Goal: Information Seeking & Learning: Learn about a topic

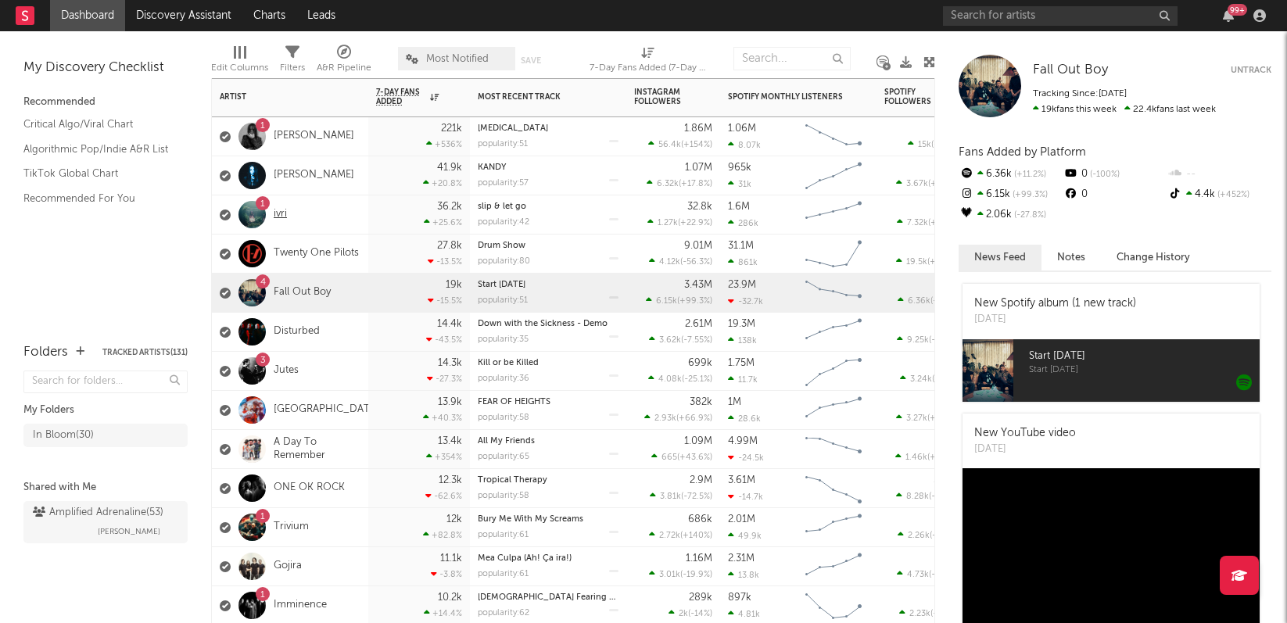
click at [276, 214] on link "ivri" at bounding box center [280, 214] width 13 height 13
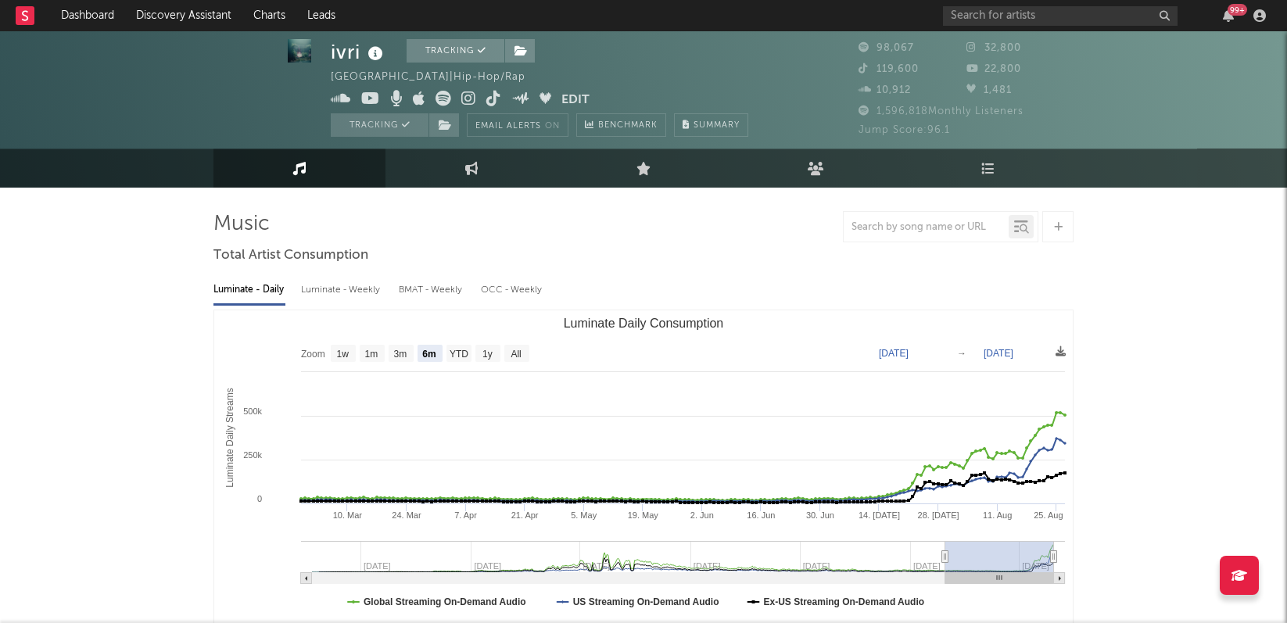
scroll to position [27, 0]
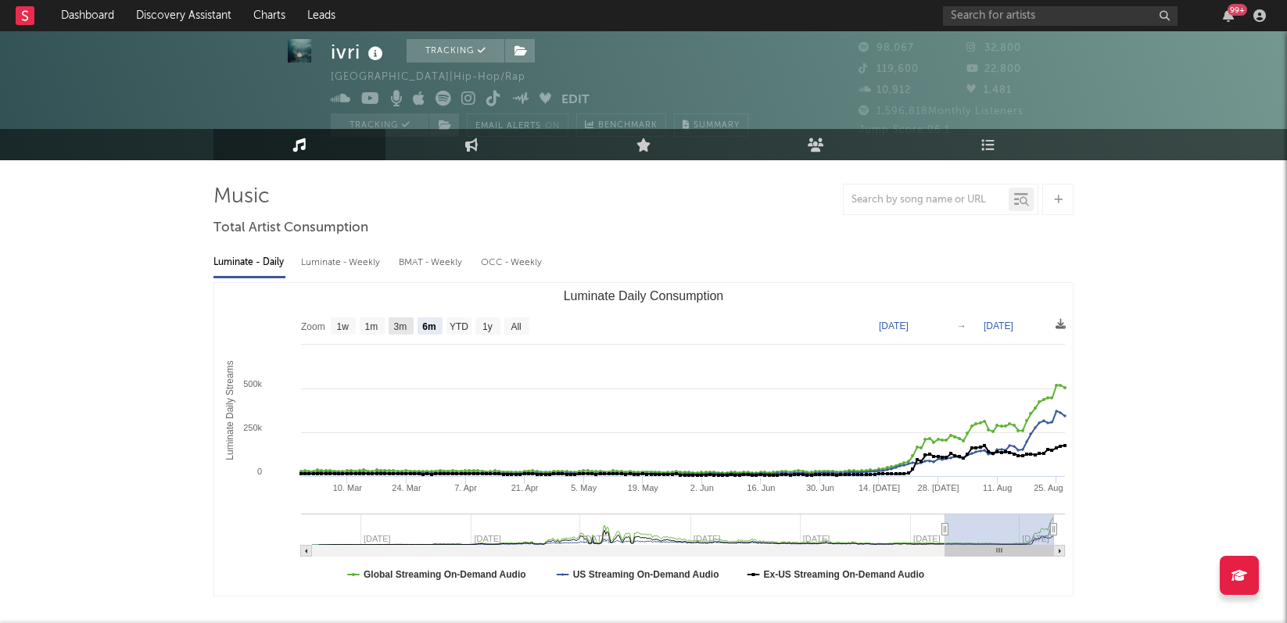
click at [399, 329] on text "3m" at bounding box center [400, 326] width 13 height 11
select select "3m"
type input "[DATE]"
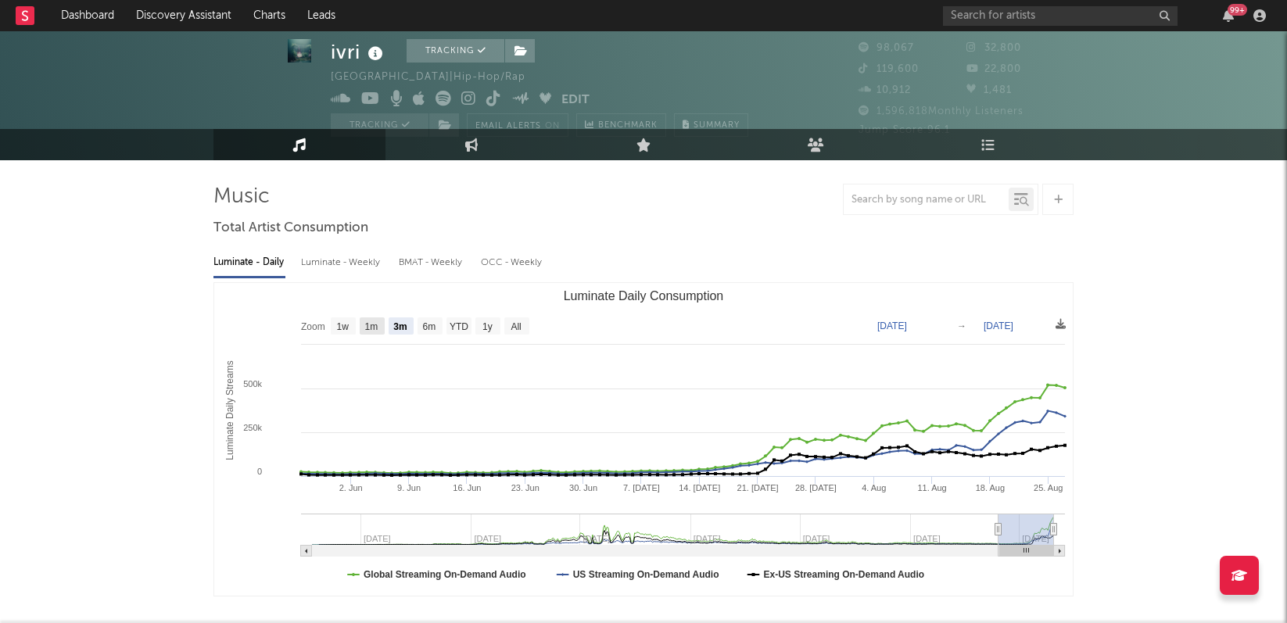
click at [368, 329] on text "1m" at bounding box center [371, 326] width 13 height 11
select select "1m"
type input "[DATE]"
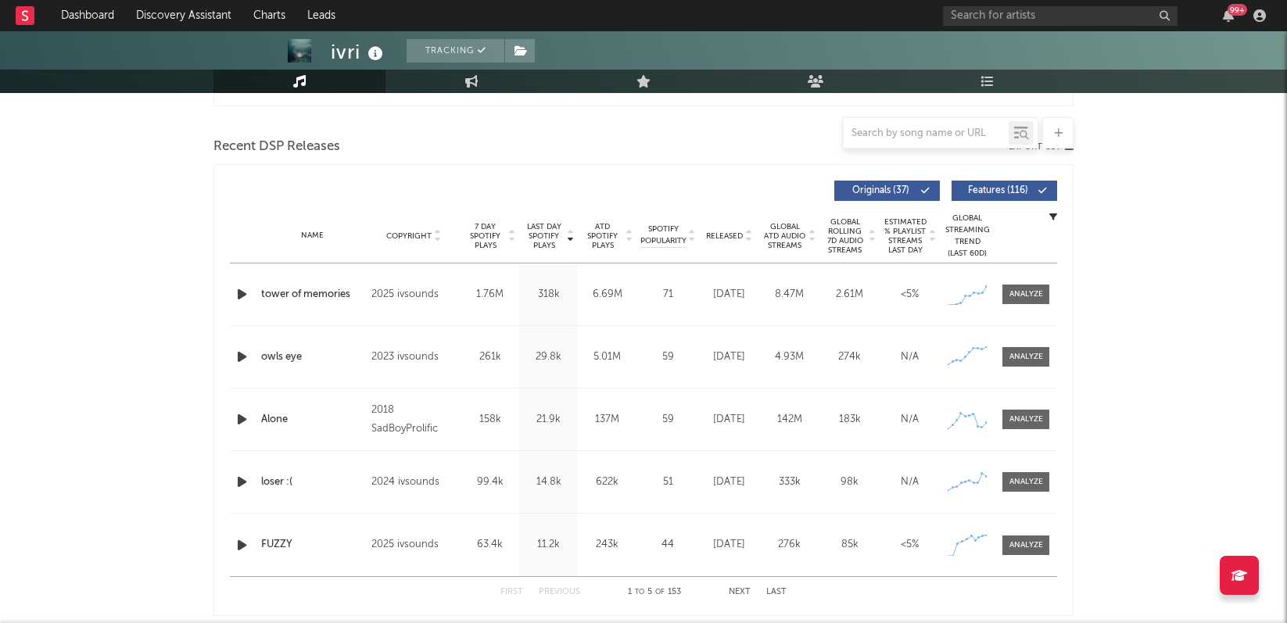
scroll to position [516, 0]
click at [1035, 299] on div at bounding box center [1027, 296] width 34 height 12
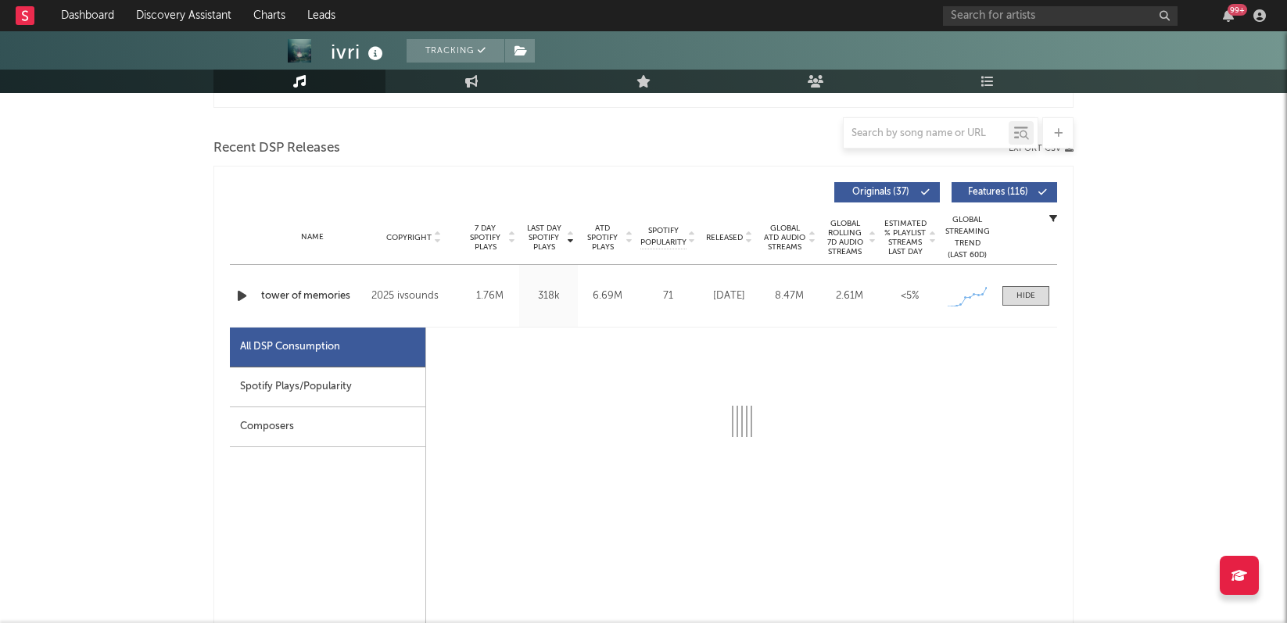
select select "1w"
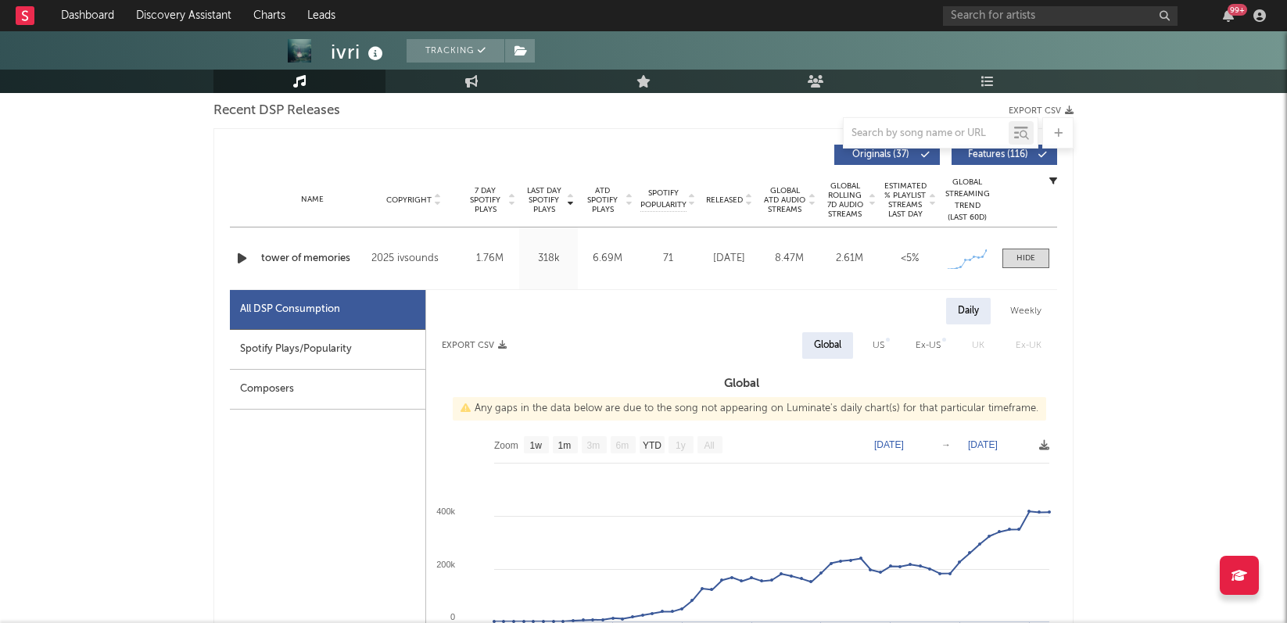
scroll to position [554, 0]
click at [1012, 13] on input "text" at bounding box center [1060, 16] width 235 height 20
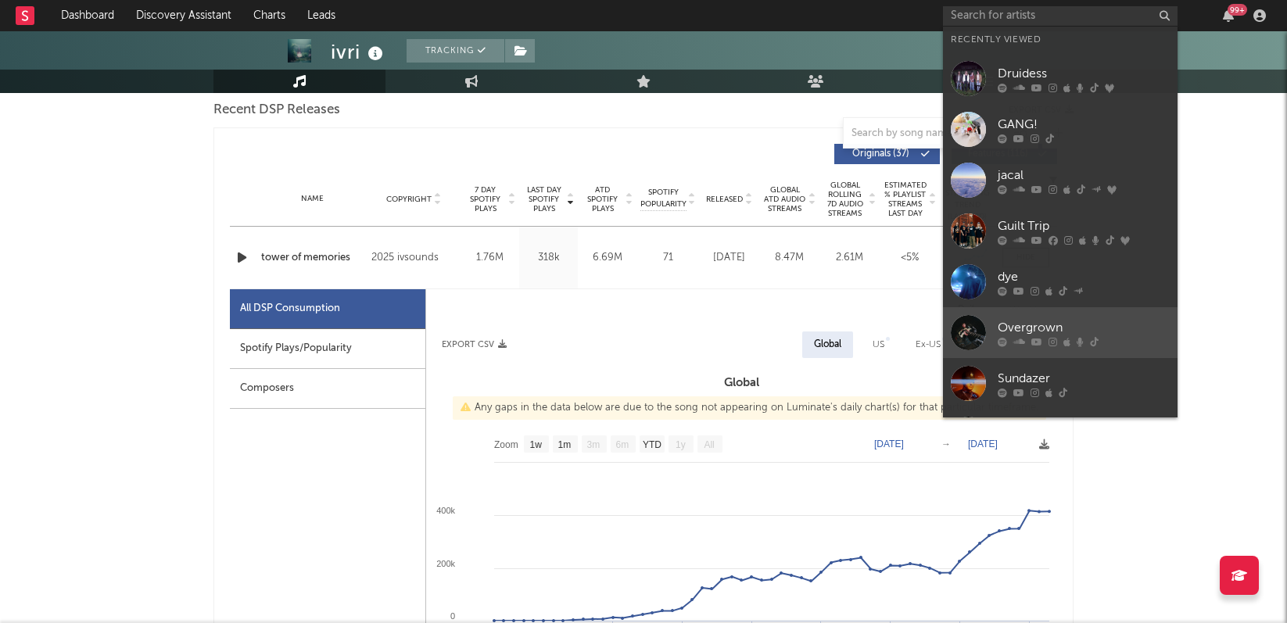
click at [1056, 321] on div "Overgrown" at bounding box center [1084, 327] width 172 height 19
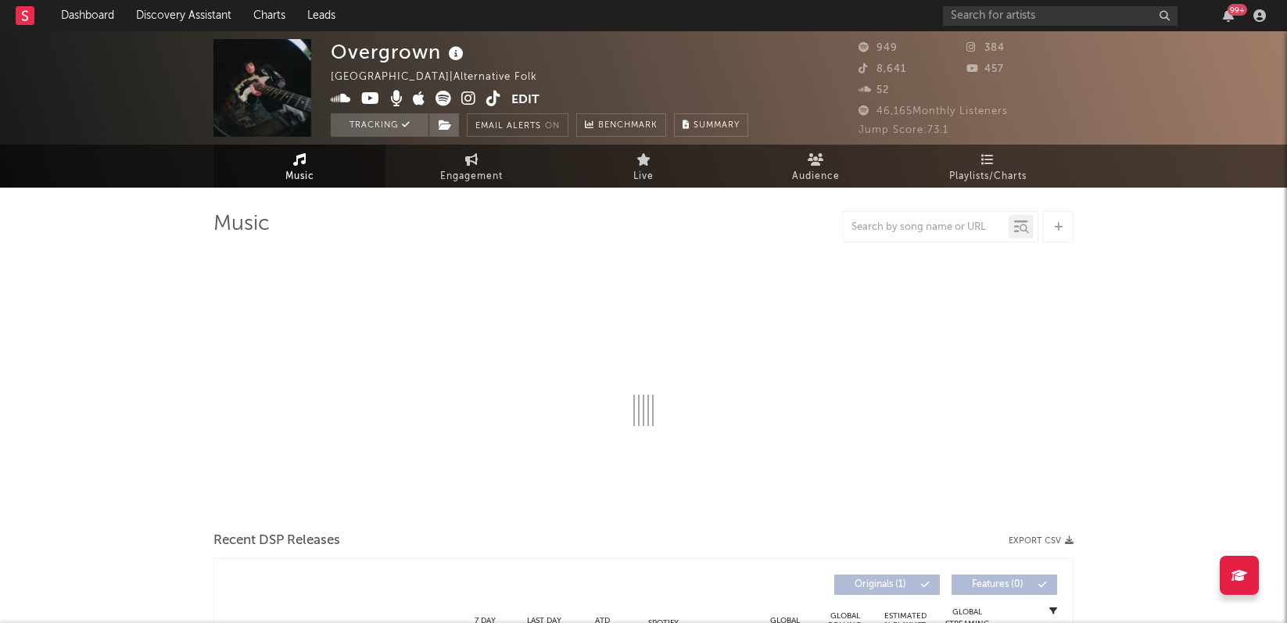
select select "1w"
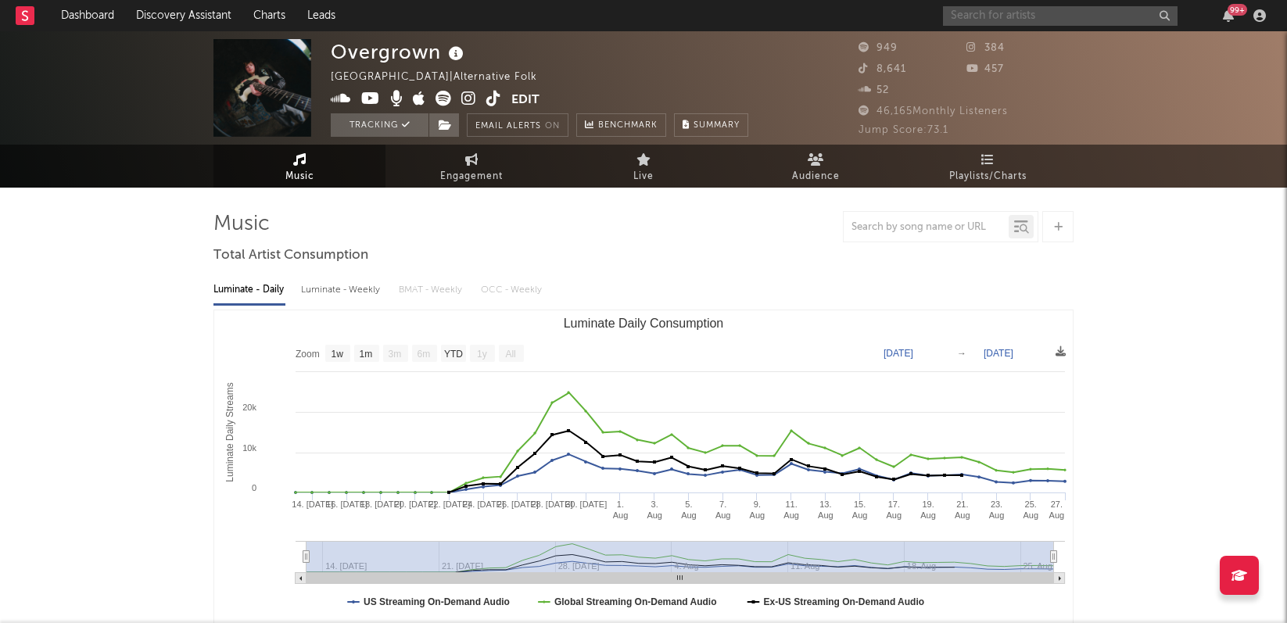
click at [991, 15] on input "text" at bounding box center [1060, 16] width 235 height 20
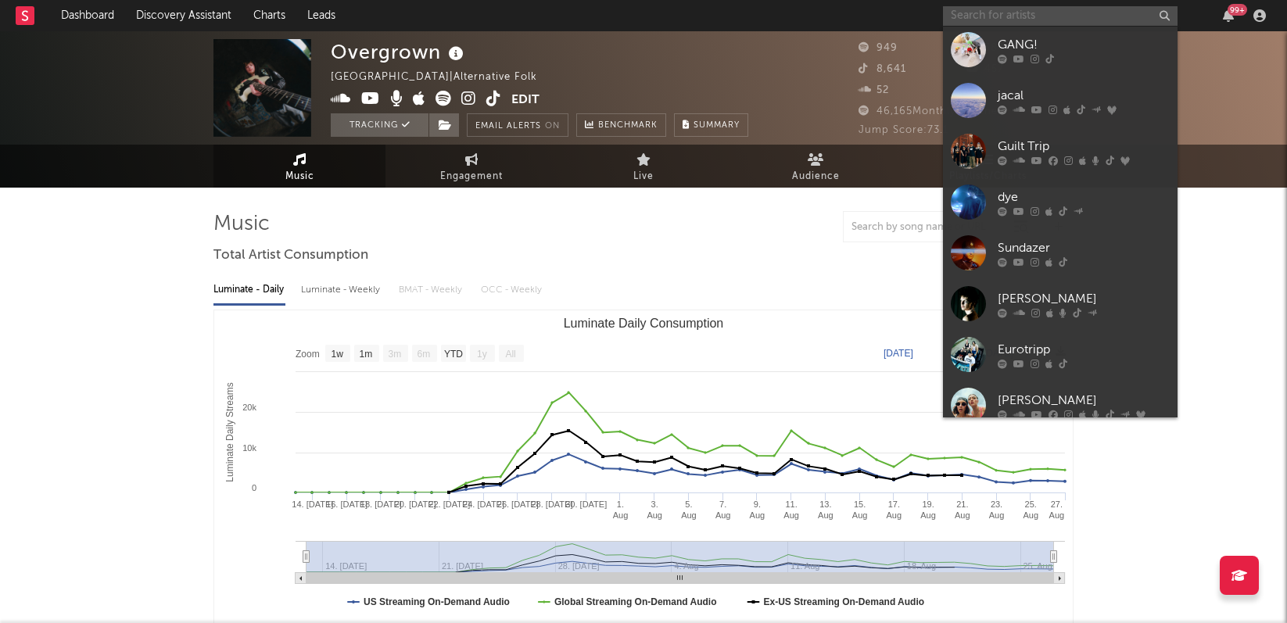
scroll to position [132, 0]
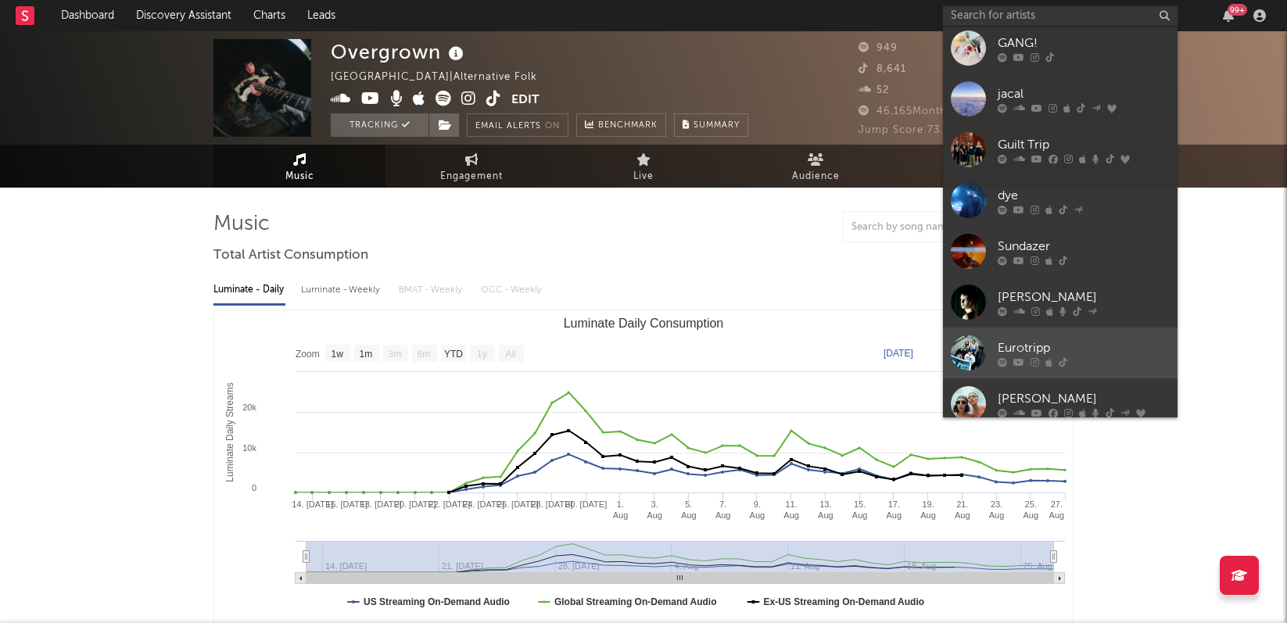
click at [1038, 350] on div "Eurotripp" at bounding box center [1084, 348] width 172 height 19
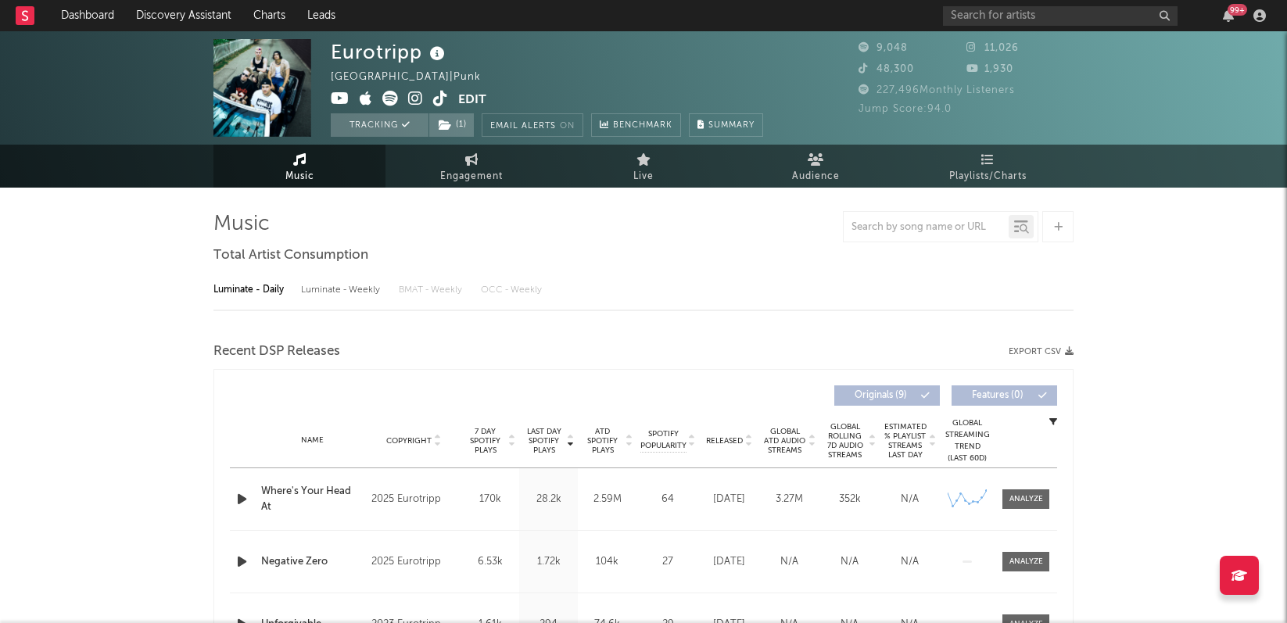
select select "1w"
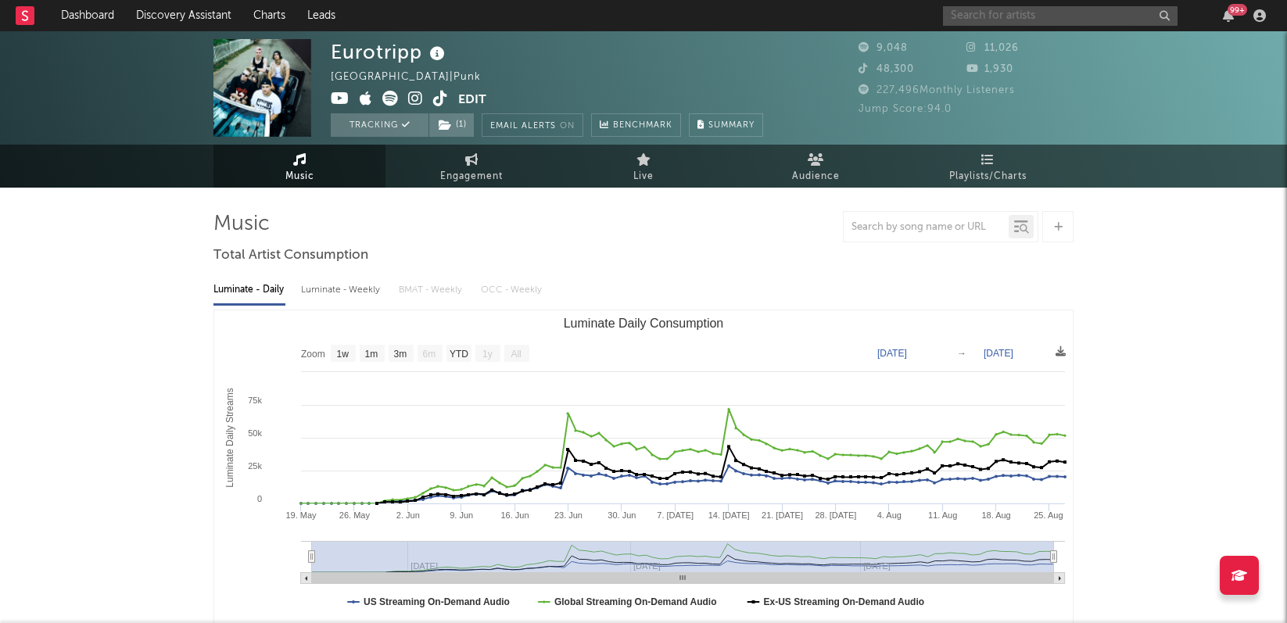
click at [1042, 12] on input "text" at bounding box center [1060, 16] width 235 height 20
click at [1026, 20] on input "text" at bounding box center [1060, 16] width 235 height 20
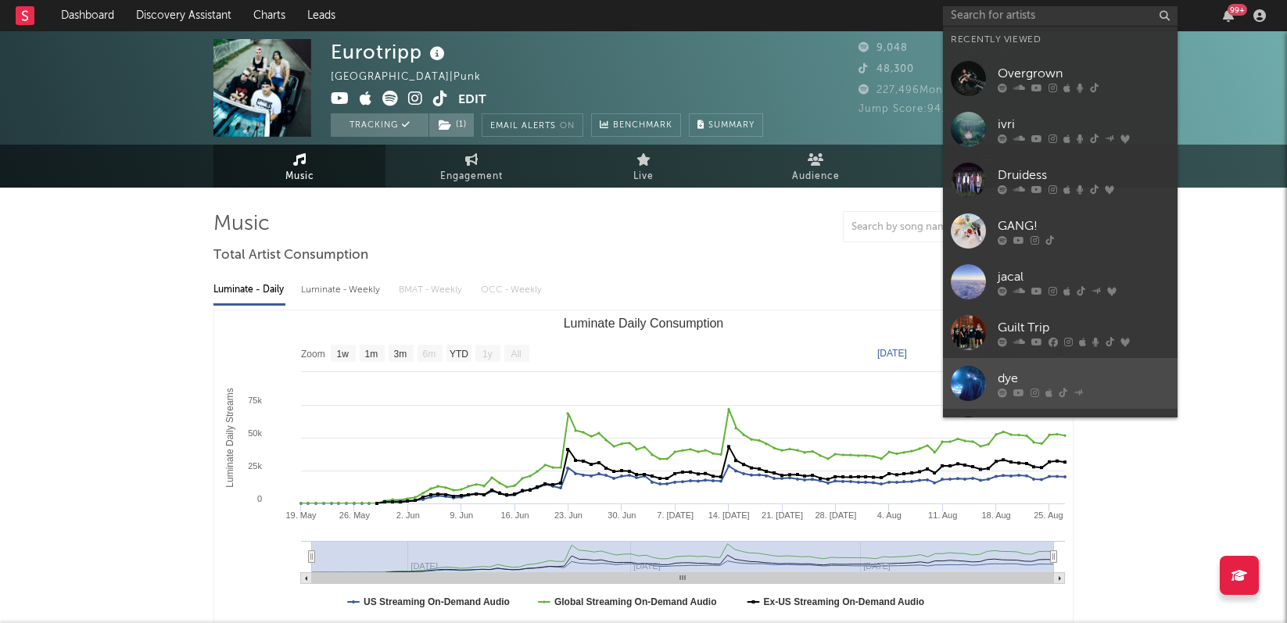
click at [1007, 383] on div "dye" at bounding box center [1084, 378] width 172 height 19
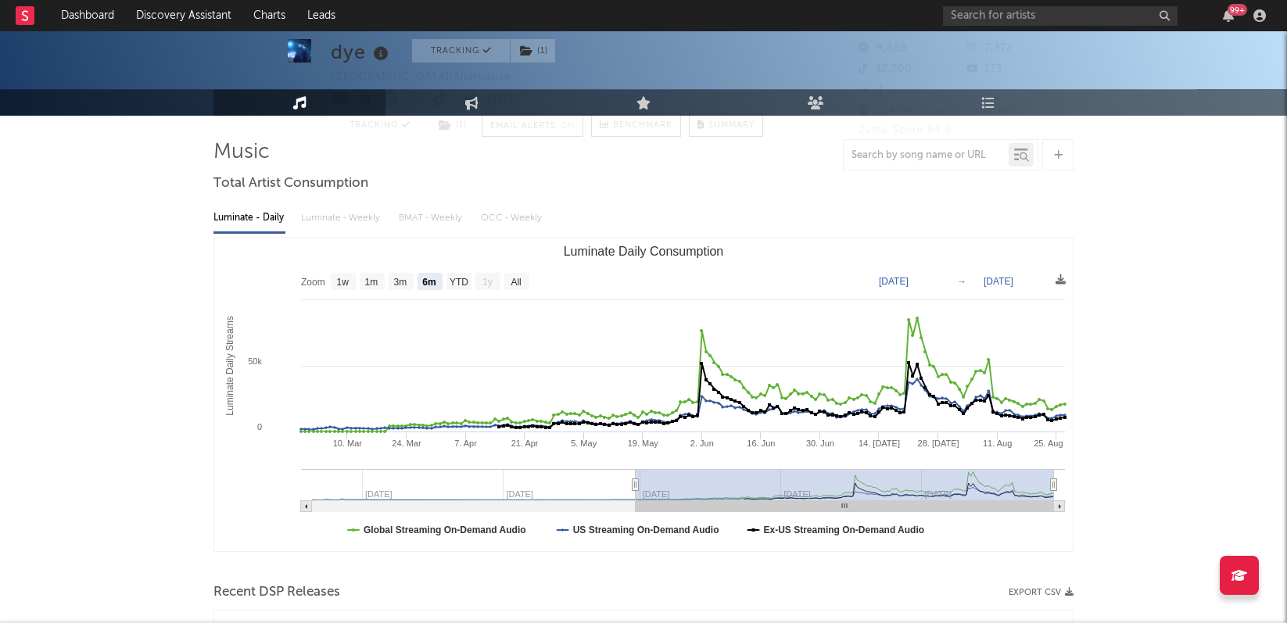
scroll to position [74, 0]
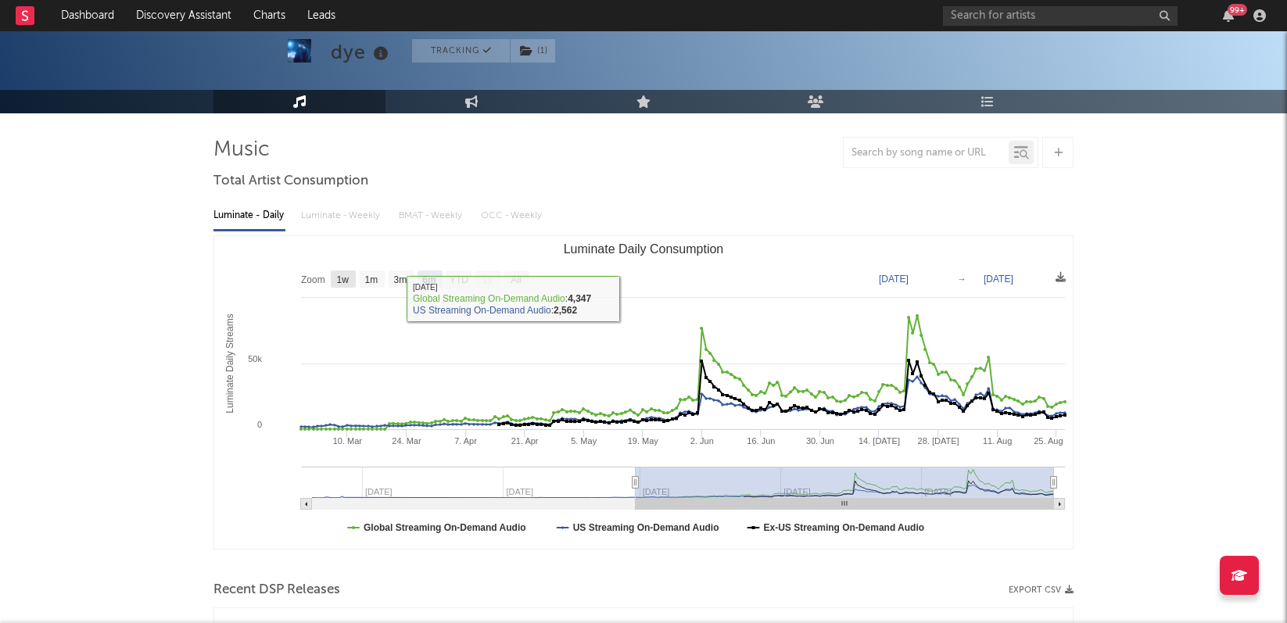
click at [346, 281] on text "1w" at bounding box center [343, 279] width 13 height 11
select select "1w"
type input "[DATE]"
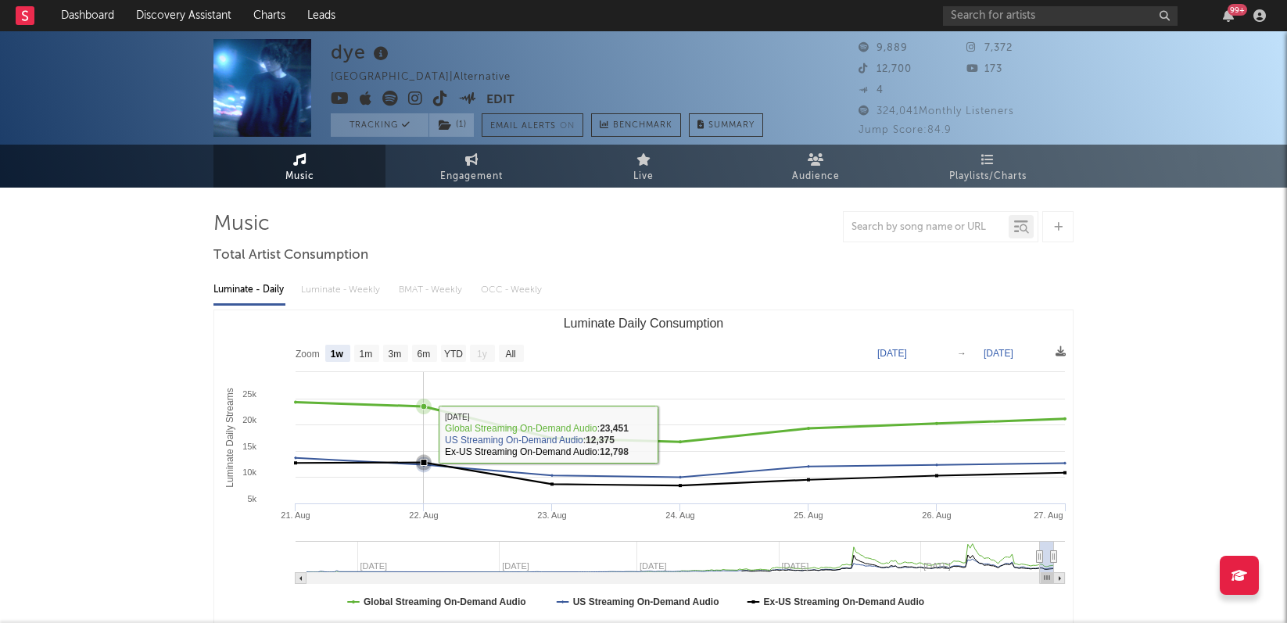
scroll to position [0, 0]
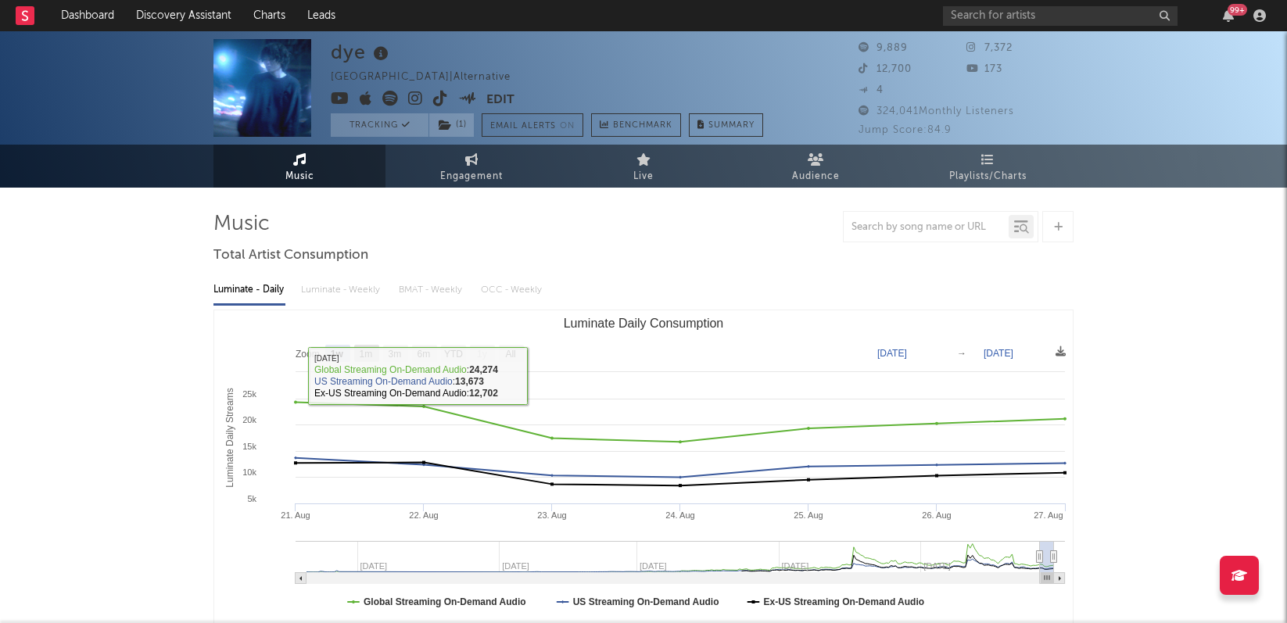
click at [366, 353] on text "1m" at bounding box center [366, 354] width 13 height 11
select select "1m"
type input "[DATE]"
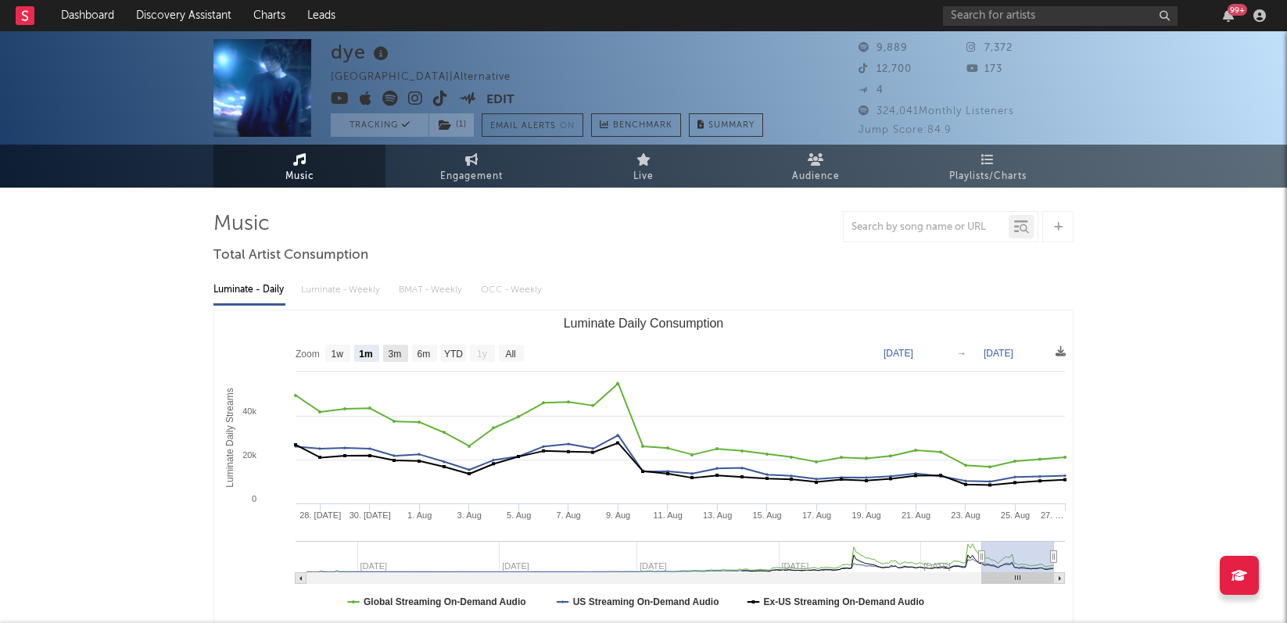
click at [397, 356] on text "3m" at bounding box center [395, 354] width 13 height 11
select select "3m"
type input "[DATE]"
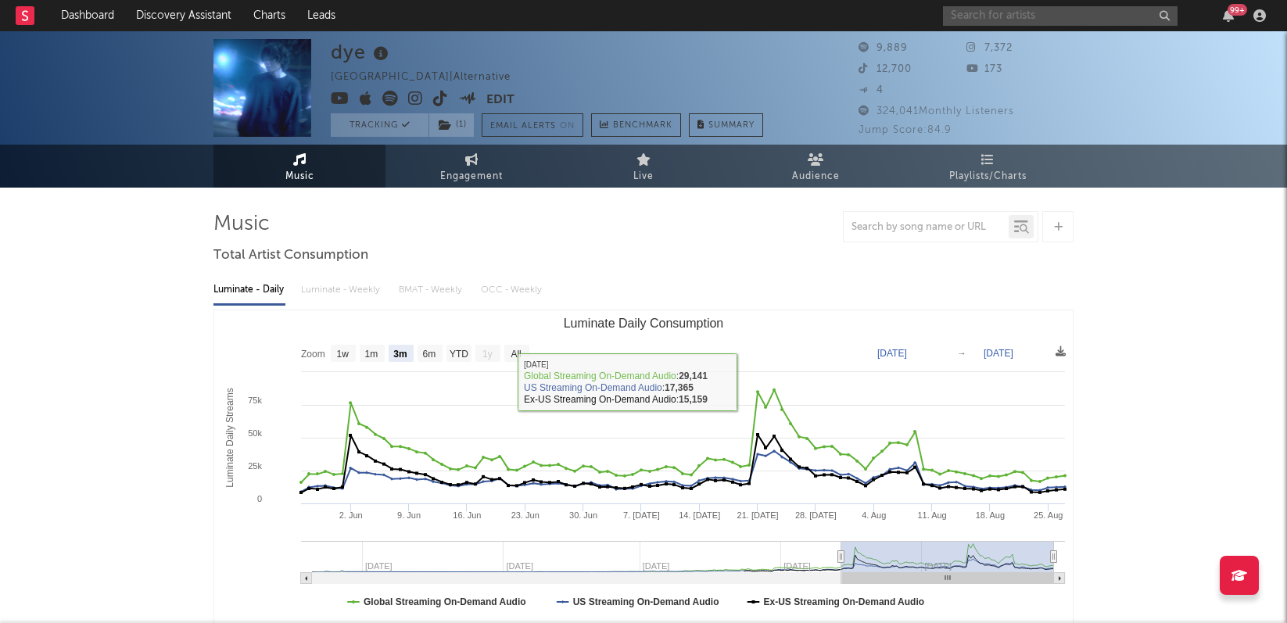
click at [1059, 16] on input "text" at bounding box center [1060, 16] width 235 height 20
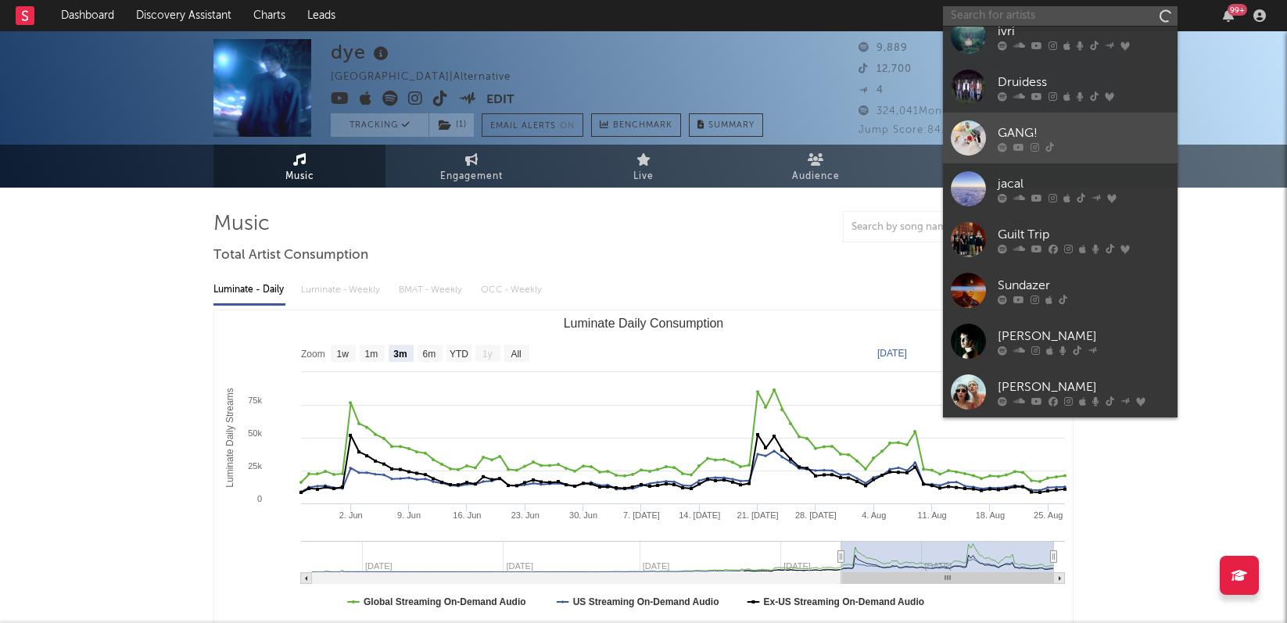
scroll to position [144, 0]
click at [1045, 151] on icon at bounding box center [1049, 146] width 9 height 9
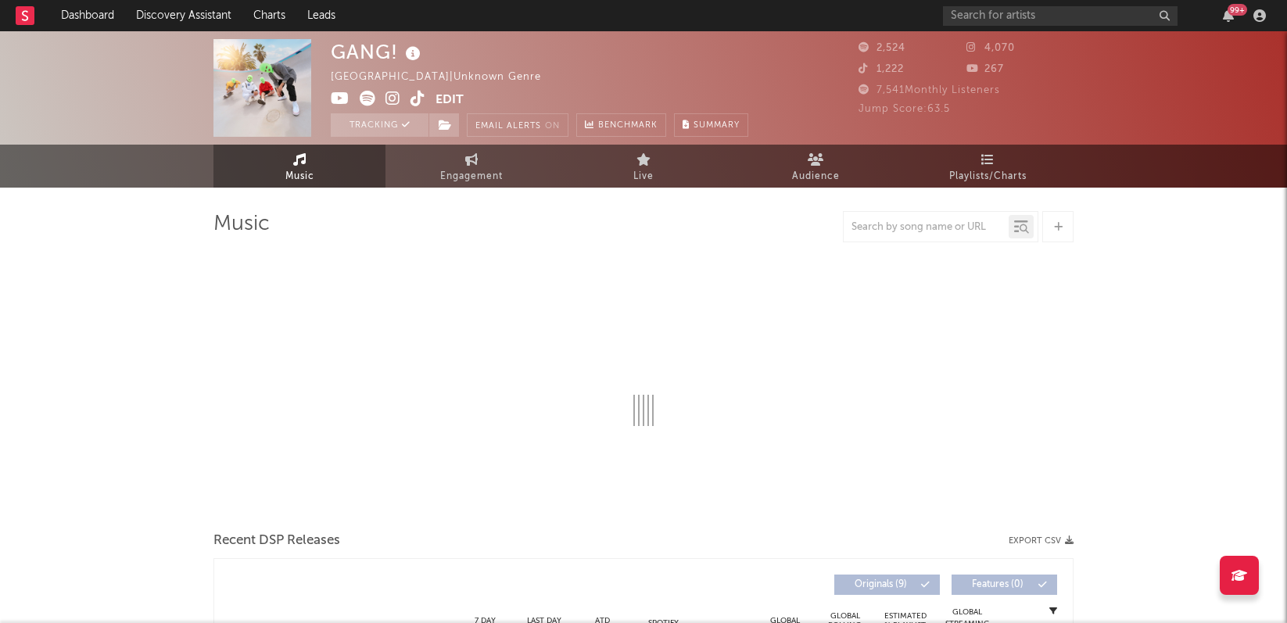
select select "1w"
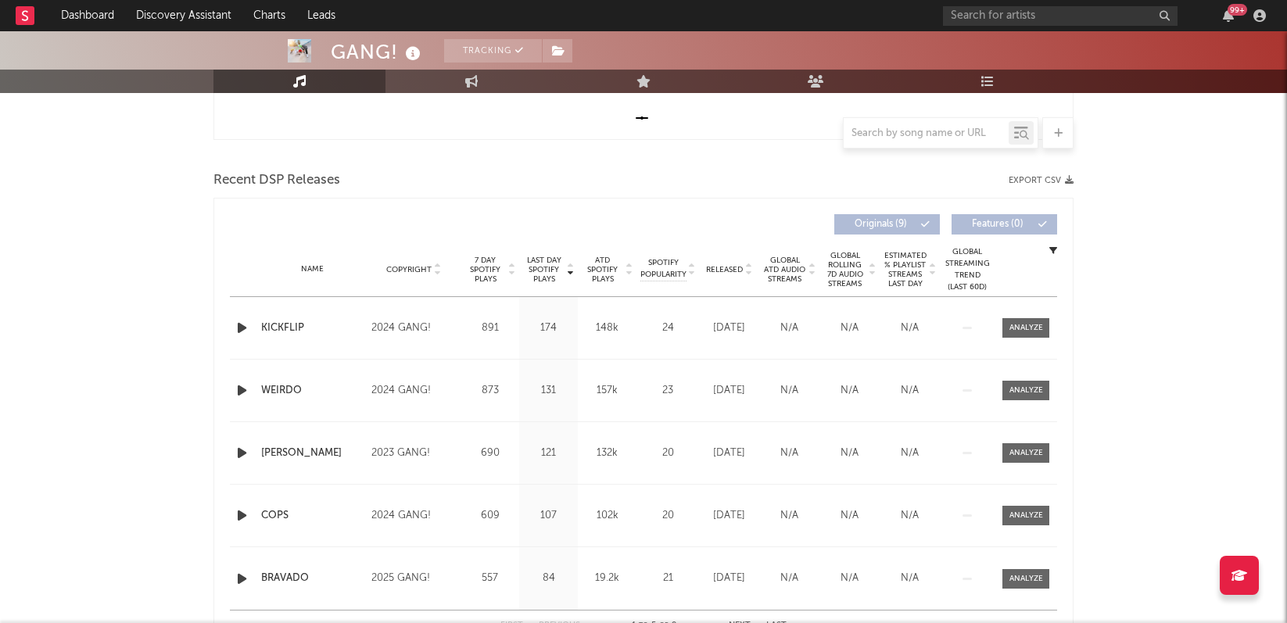
scroll to position [482, 0]
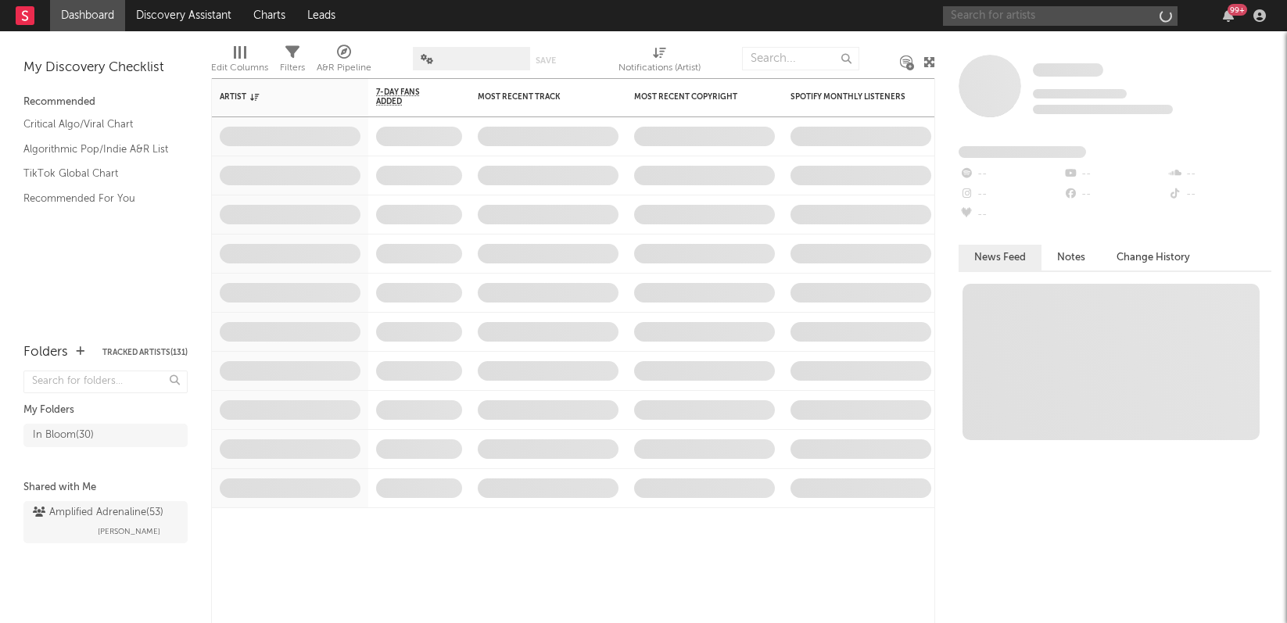
click at [1018, 17] on input "text" at bounding box center [1060, 16] width 235 height 20
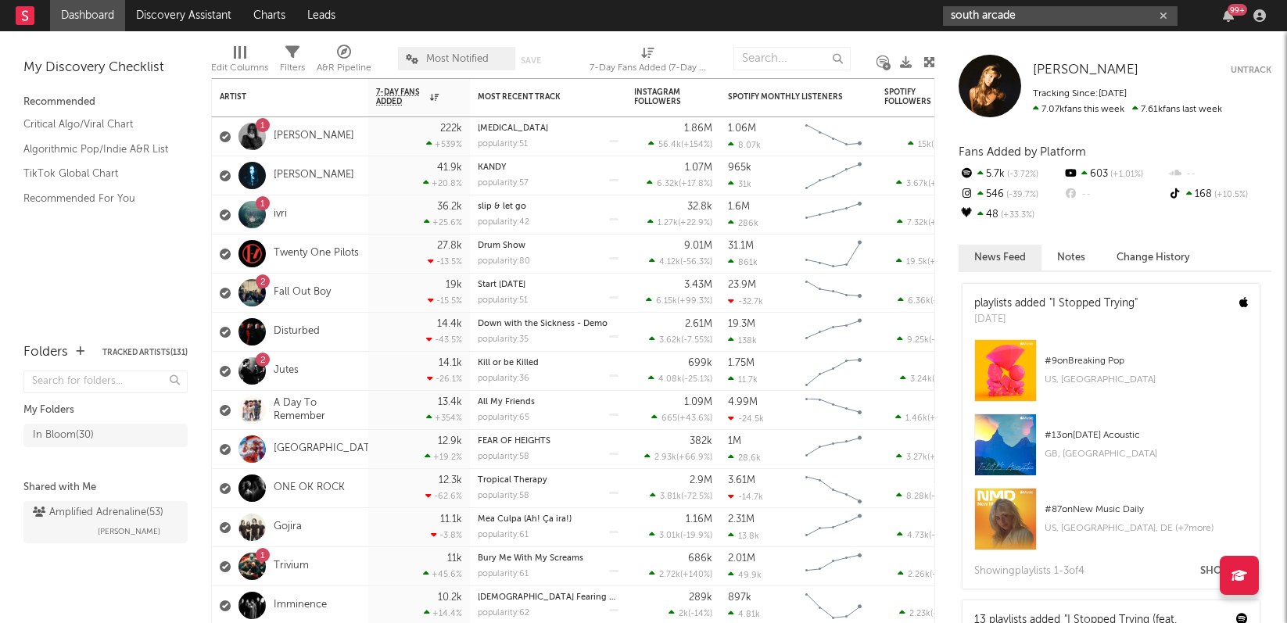
click at [1045, 17] on input "south arcade" at bounding box center [1060, 16] width 235 height 20
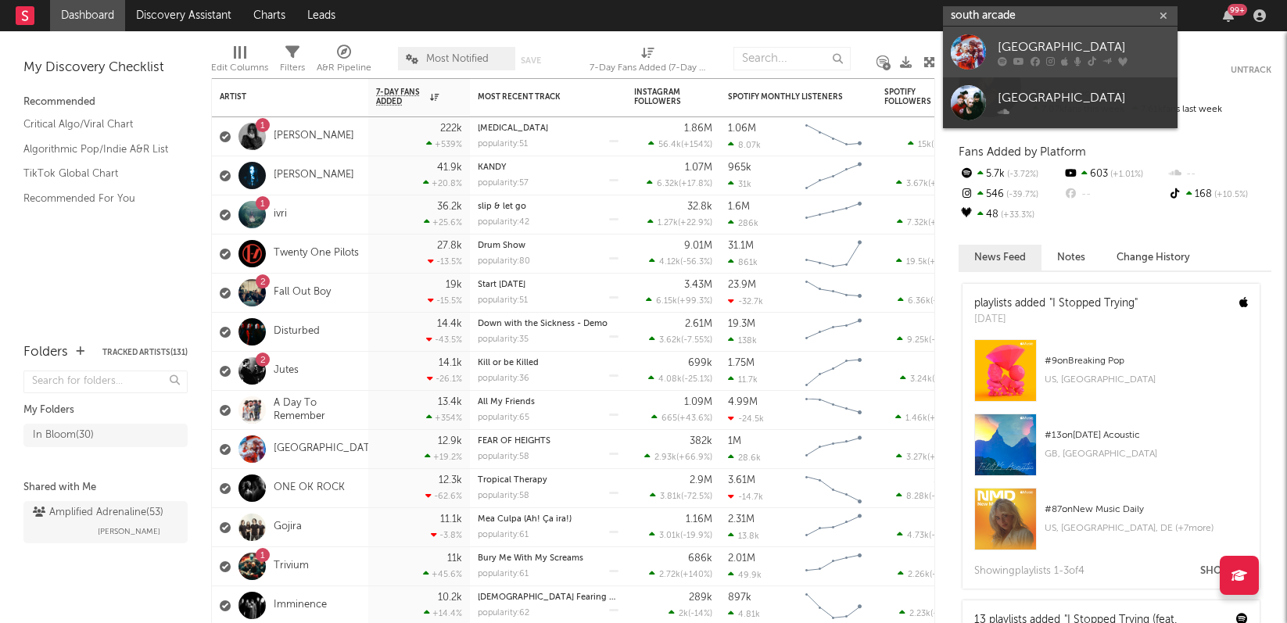
type input "south arcade"
click at [1028, 49] on div "[GEOGRAPHIC_DATA]" at bounding box center [1084, 47] width 172 height 19
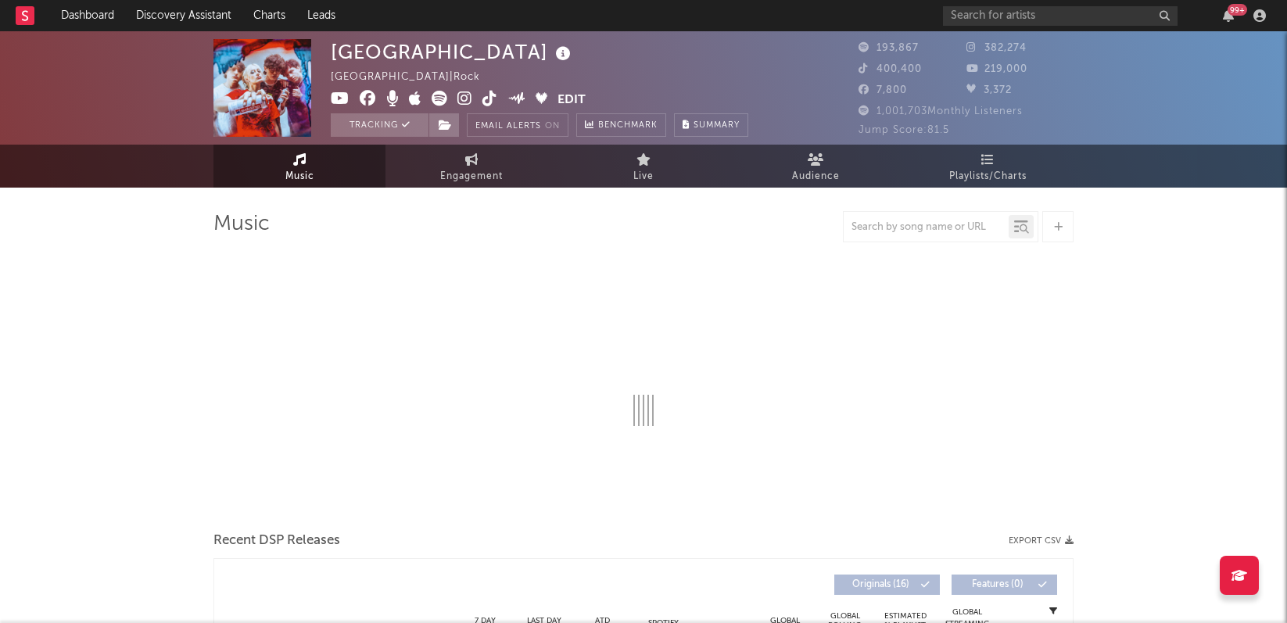
select select "6m"
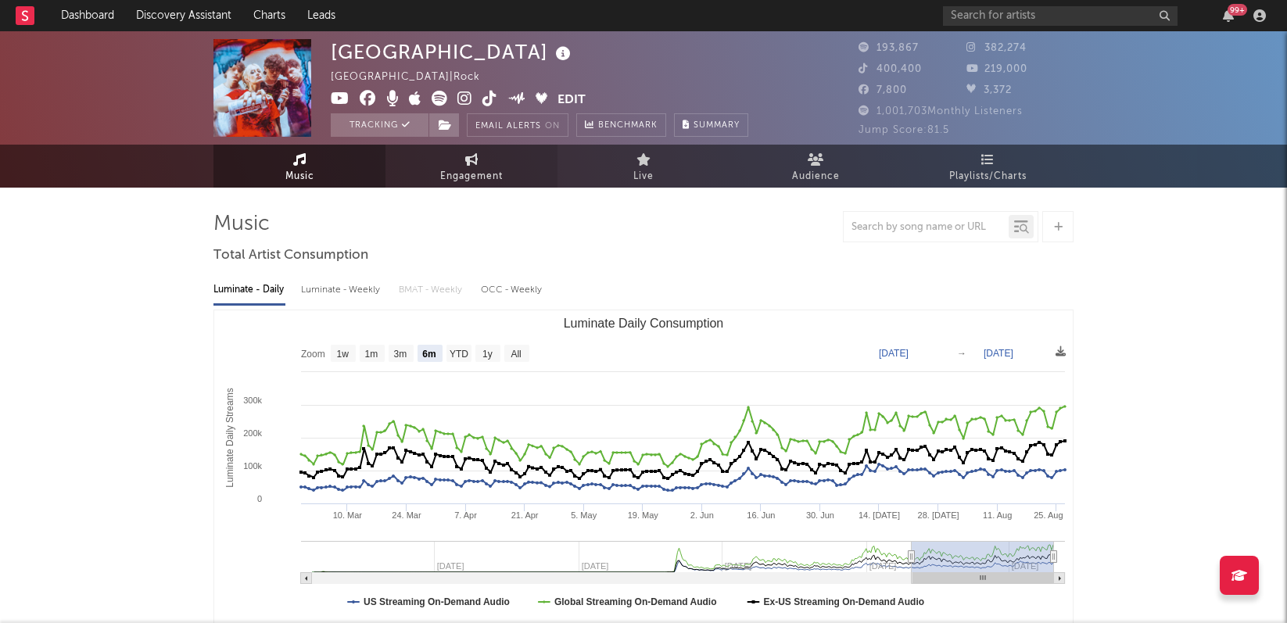
click at [480, 169] on span "Engagement" at bounding box center [471, 176] width 63 height 19
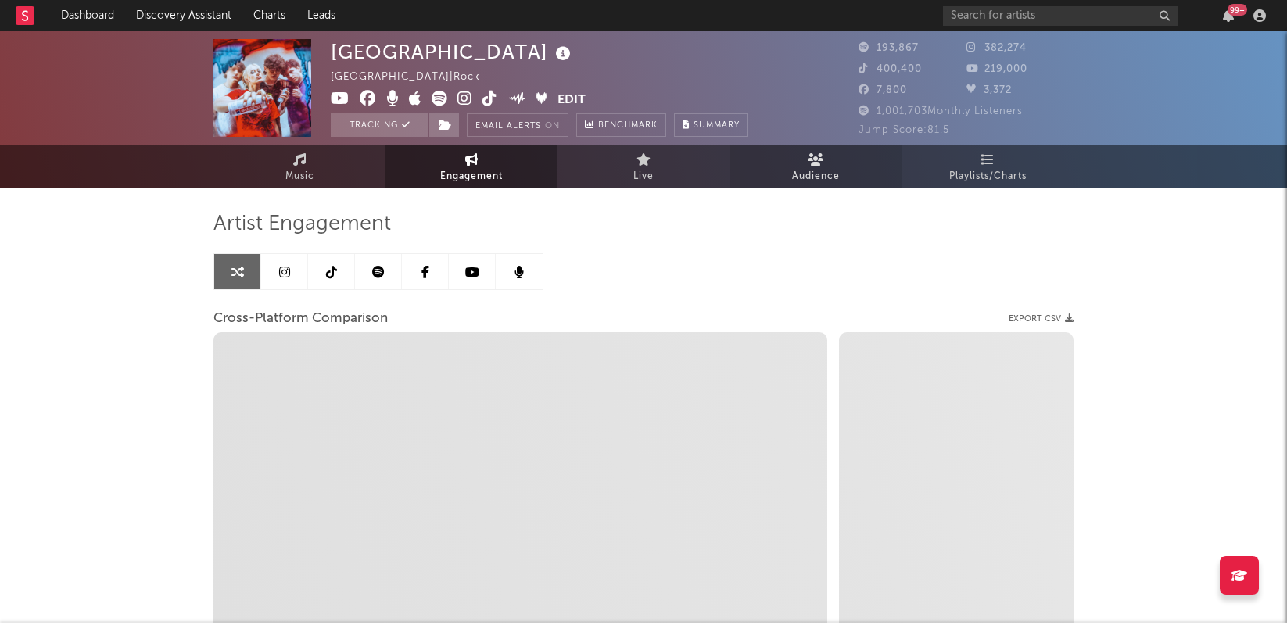
select select "1w"
click at [822, 163] on icon at bounding box center [816, 159] width 16 height 13
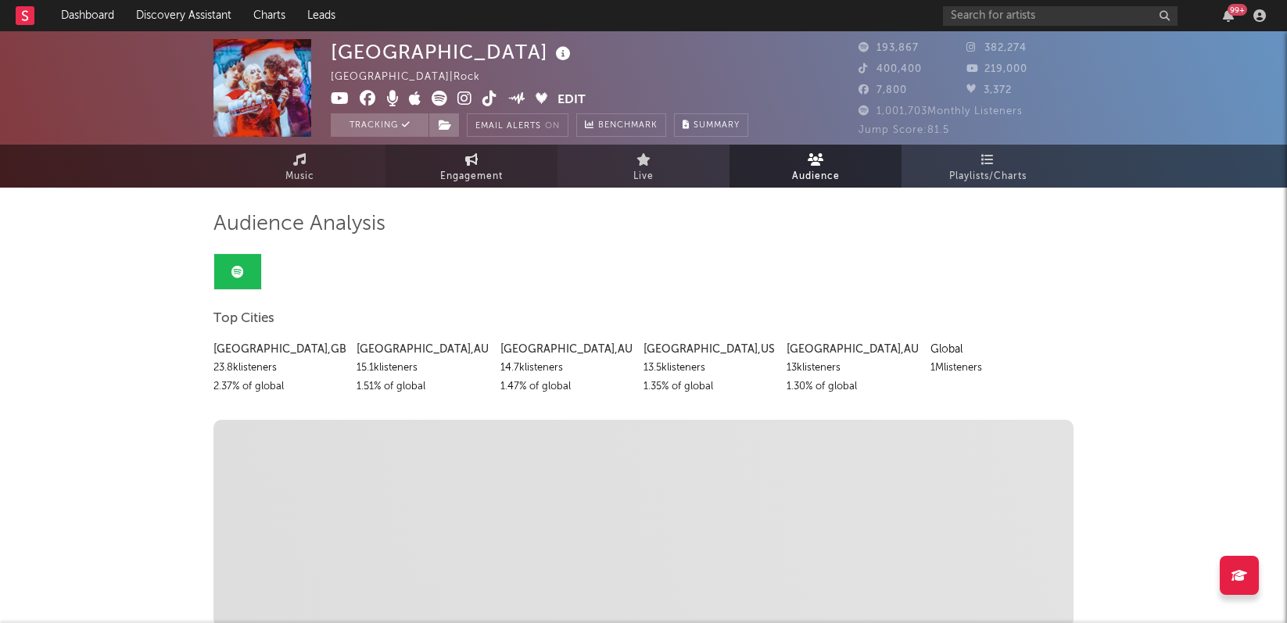
click at [472, 160] on icon at bounding box center [471, 159] width 13 height 13
select select "1w"
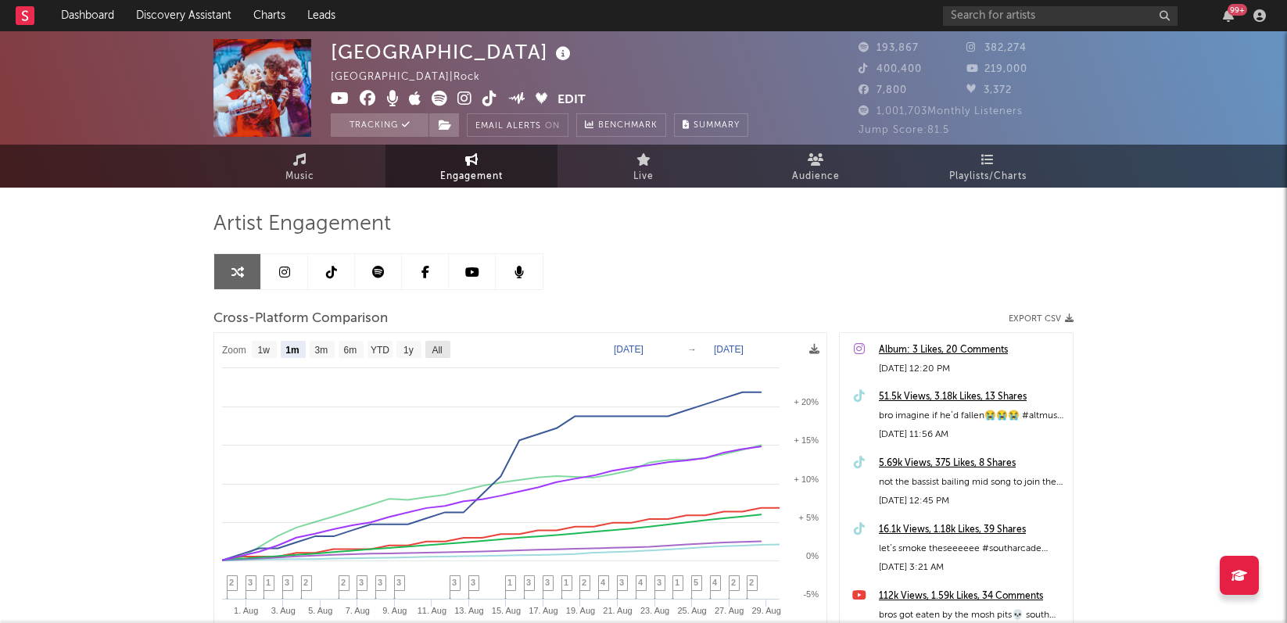
click at [431, 348] on rect at bounding box center [437, 349] width 25 height 17
select select "All"
type input "2022-02-09"
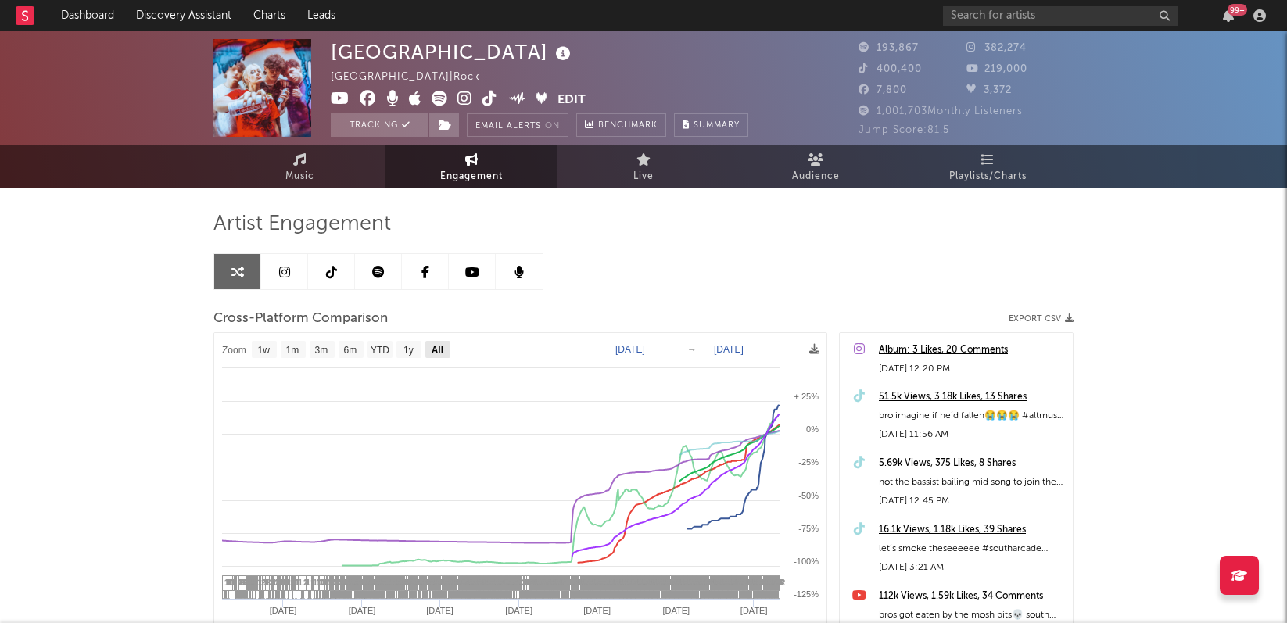
select select "All"
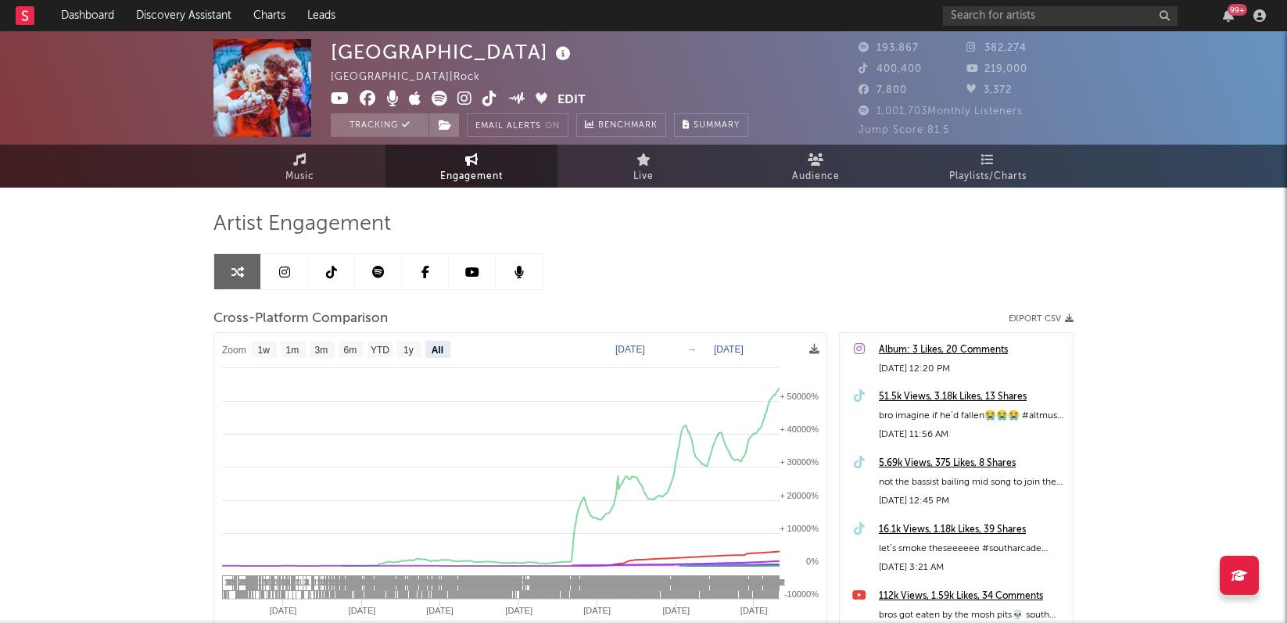
click at [782, 393] on text "+ 50000%" at bounding box center [799, 396] width 39 height 9
click at [687, 262] on div "Artist Engagement Cross-Platform Comparison Export CSV Zoom 1w 1m 3m 6m YTD 1y …" at bounding box center [643, 477] width 860 height 532
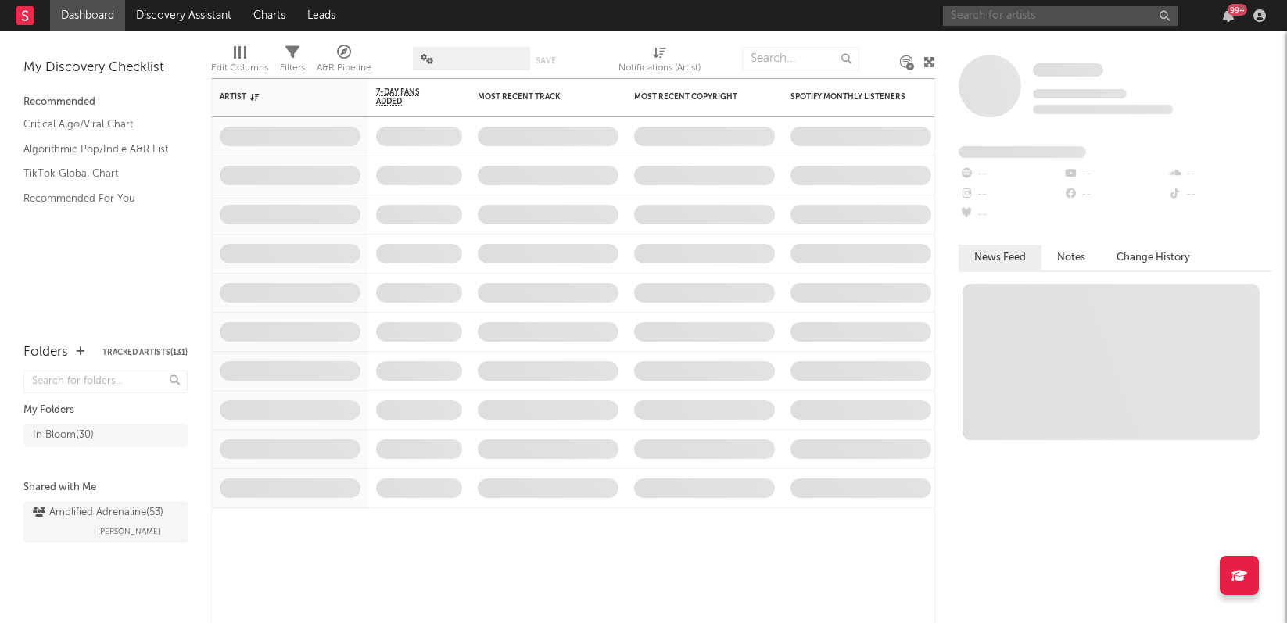
click at [1030, 17] on input "text" at bounding box center [1060, 16] width 235 height 20
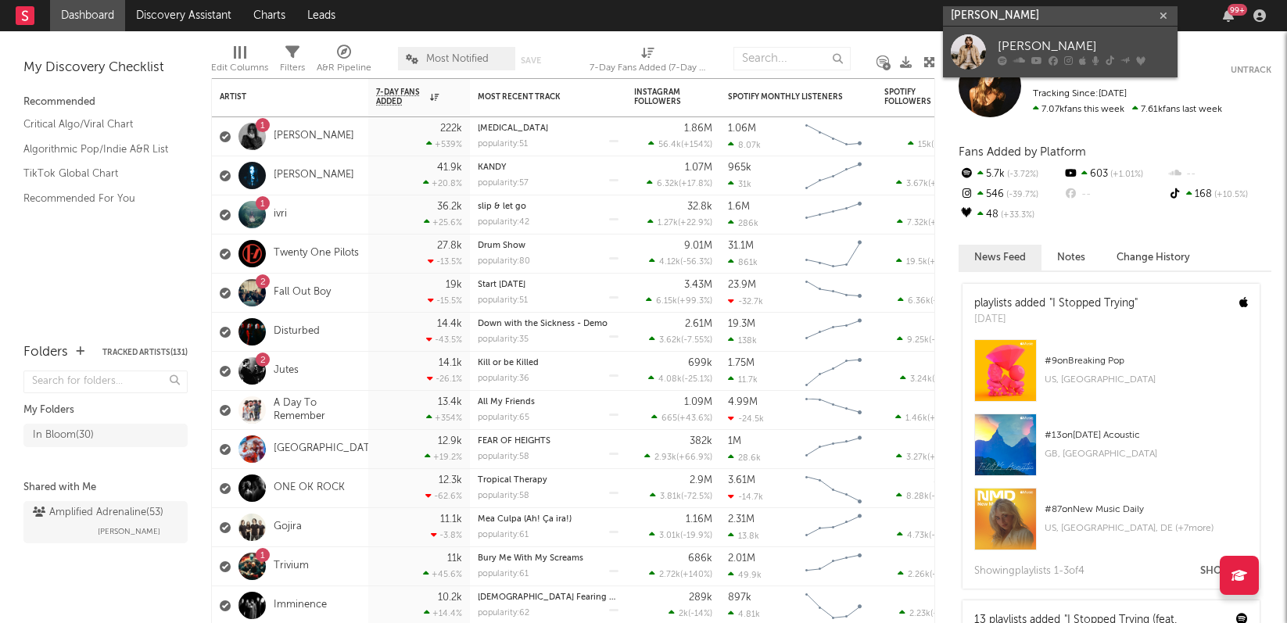
type input "Bailey zimmerman"
click at [1011, 52] on div "Bailey Zimmerman" at bounding box center [1084, 47] width 172 height 19
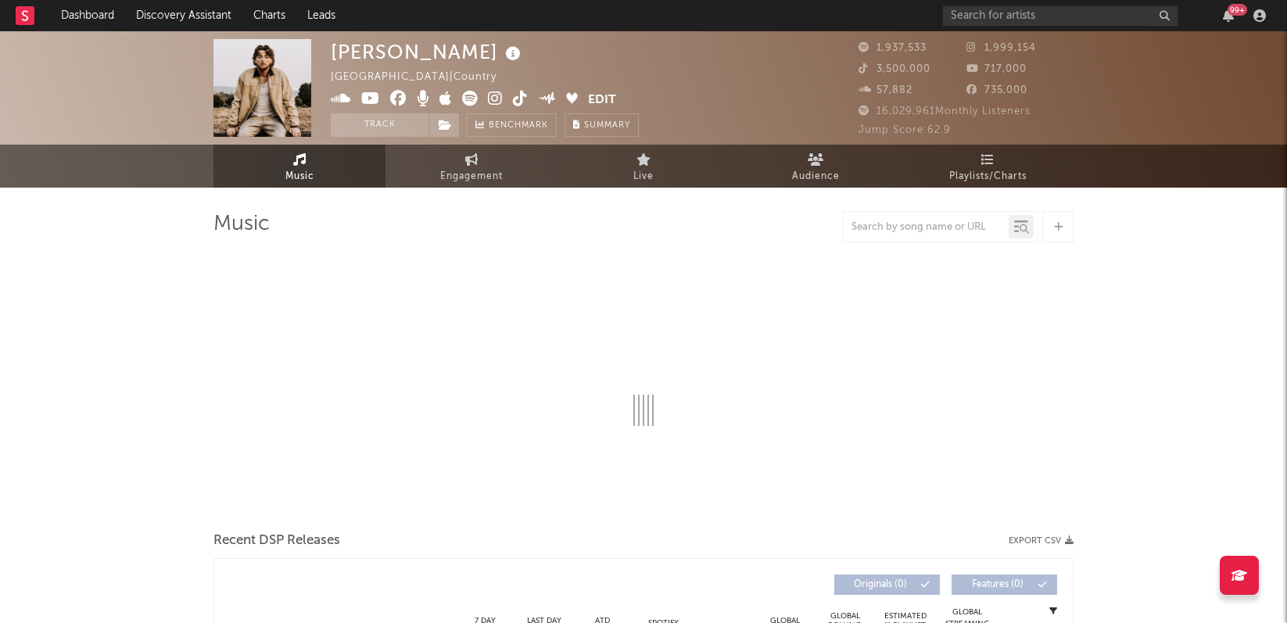
select select "6m"
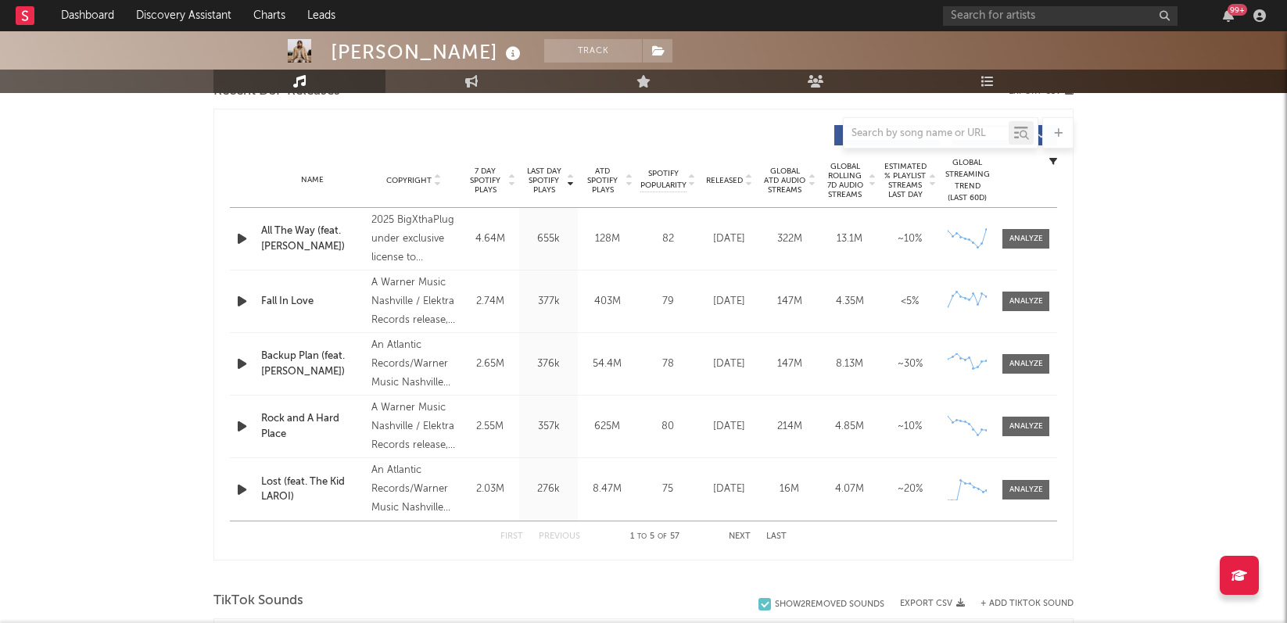
scroll to position [587, 0]
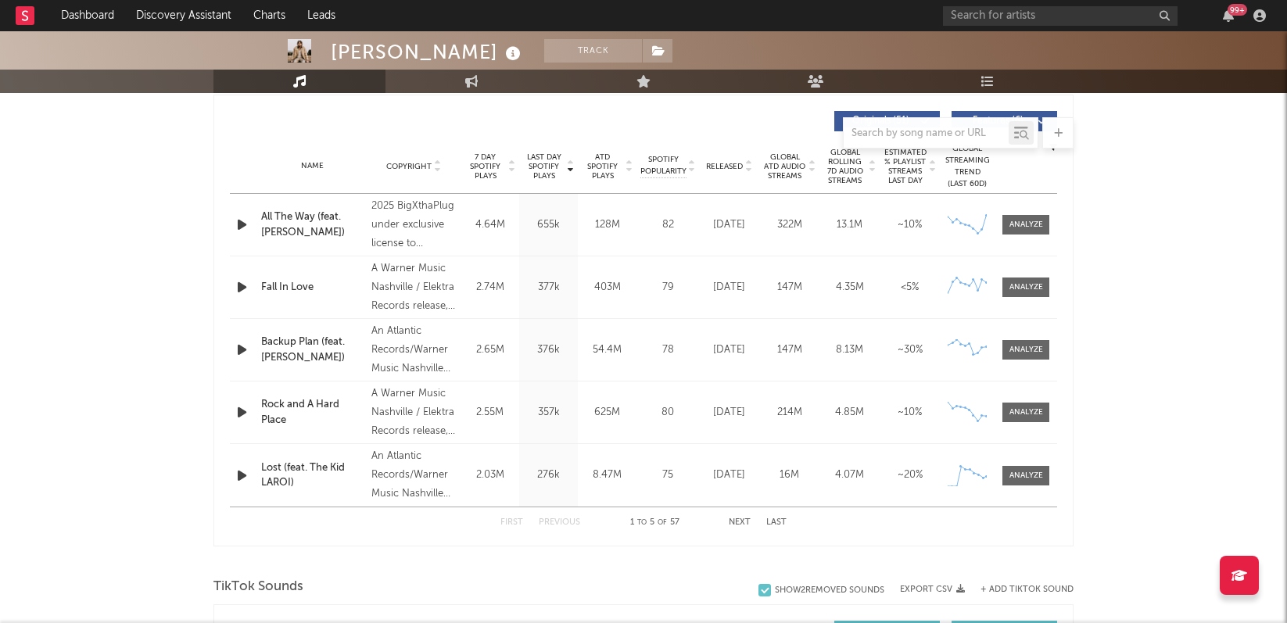
click at [726, 519] on div "First Previous 1 to 5 of 57 Next Last" at bounding box center [643, 522] width 286 height 30
click at [733, 520] on button "Next" at bounding box center [740, 522] width 22 height 9
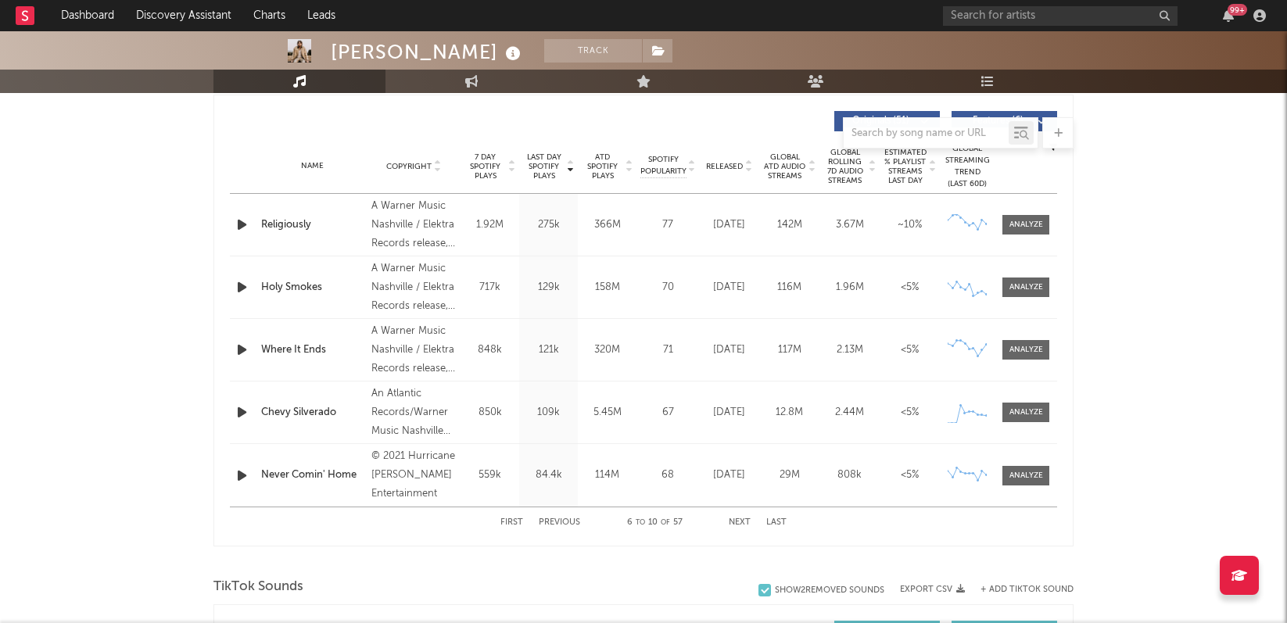
click at [736, 520] on button "Next" at bounding box center [740, 522] width 22 height 9
click at [1031, 409] on div at bounding box center [1027, 413] width 34 height 12
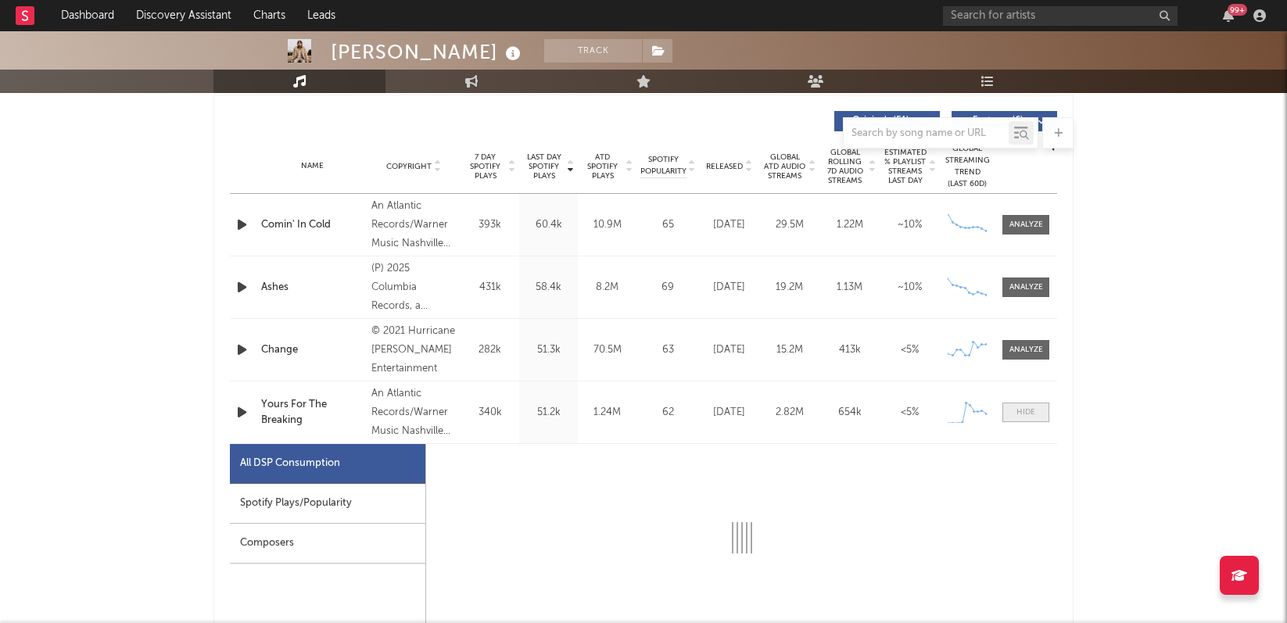
select select "1w"
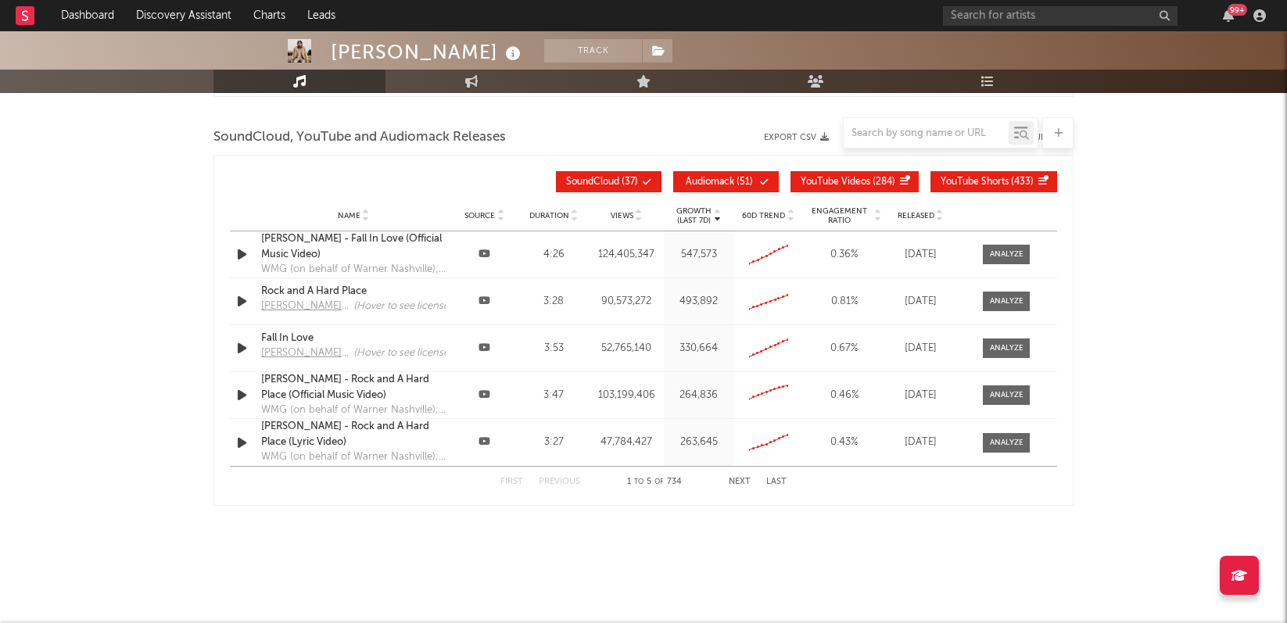
scroll to position [2514, 0]
